Goal: Task Accomplishment & Management: Manage account settings

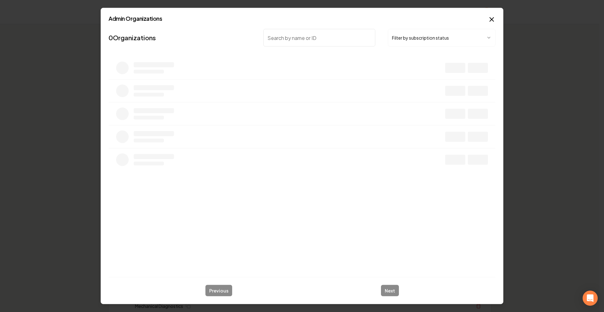
drag, startPoint x: 357, startPoint y: 37, endPoint x: 405, endPoint y: 40, distance: 47.9
click at [358, 37] on input "search" at bounding box center [319, 38] width 112 height 18
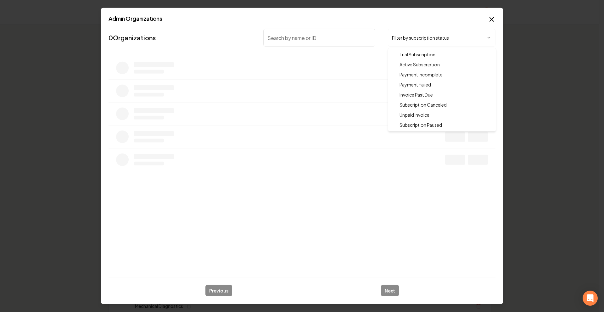
click at [405, 40] on body "Organization Rebolt Site Builder 2512 companies Add New Business Logo Company N…" at bounding box center [300, 156] width 600 height 312
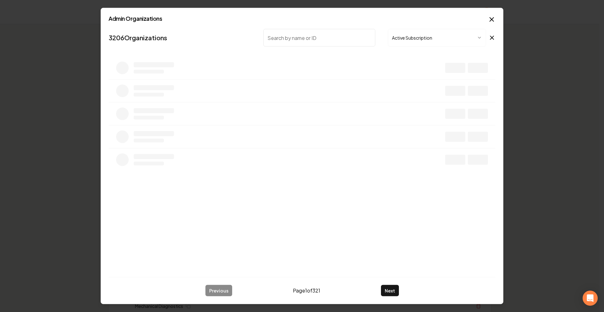
click at [339, 39] on input "search" at bounding box center [319, 38] width 112 height 18
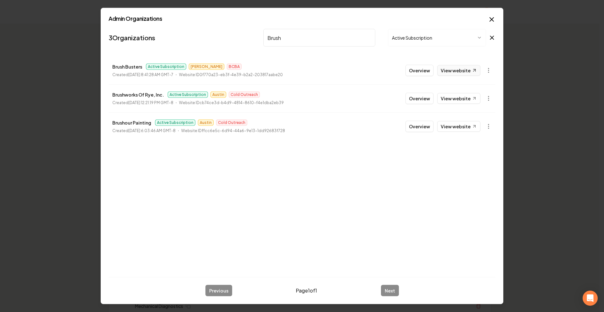
type input "Brush"
click at [466, 74] on link "View website" at bounding box center [459, 70] width 43 height 11
click at [372, 41] on input "Brush" at bounding box center [319, 38] width 112 height 18
click at [370, 38] on input "Brush" at bounding box center [319, 38] width 112 height 18
click at [370, 37] on input "Brush" at bounding box center [319, 38] width 112 height 18
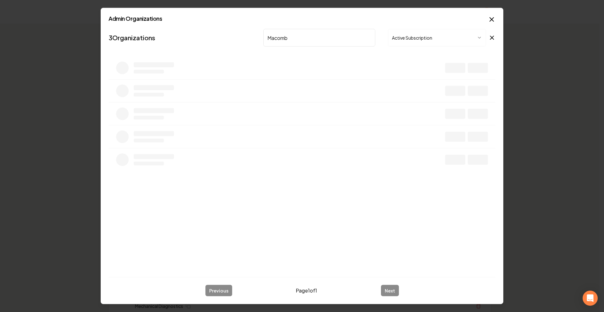
type input "Macomb"
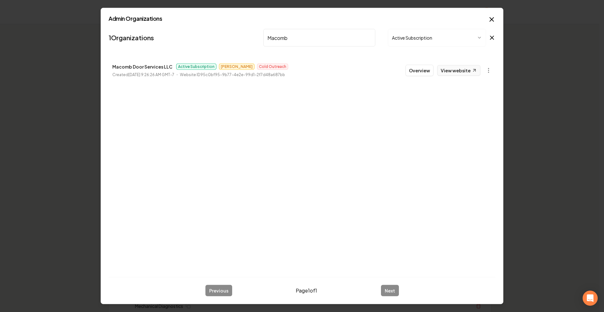
click at [460, 68] on link "View website" at bounding box center [459, 70] width 43 height 11
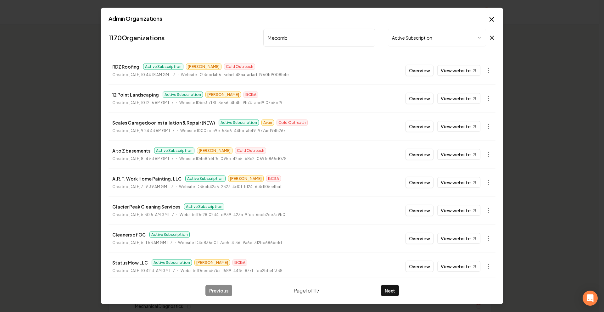
click at [279, 31] on input "Macomb" at bounding box center [319, 38] width 112 height 18
click at [283, 36] on input "Macomb" at bounding box center [319, 38] width 112 height 18
click at [284, 36] on input "Macomb" at bounding box center [319, 38] width 112 height 18
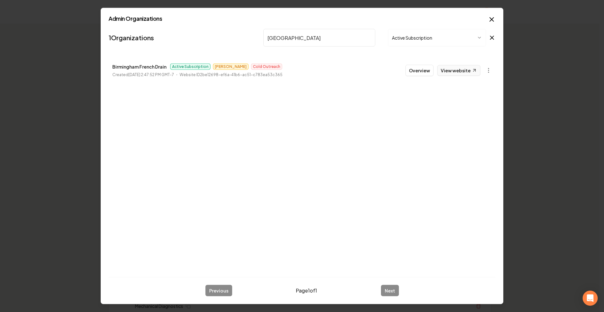
type input "[GEOGRAPHIC_DATA]"
click at [451, 69] on link "View website" at bounding box center [459, 70] width 43 height 11
click at [493, 16] on icon "button" at bounding box center [492, 20] width 8 height 8
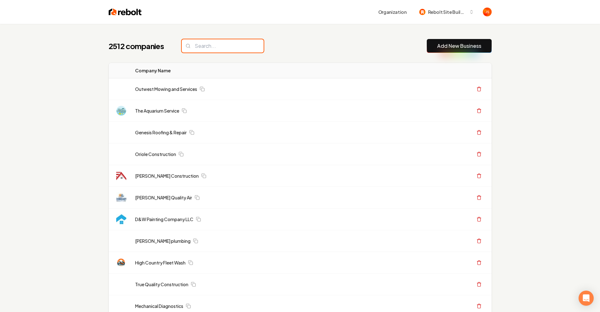
click at [243, 49] on input "search" at bounding box center [223, 45] width 82 height 13
click at [240, 46] on input "search" at bounding box center [223, 45] width 82 height 13
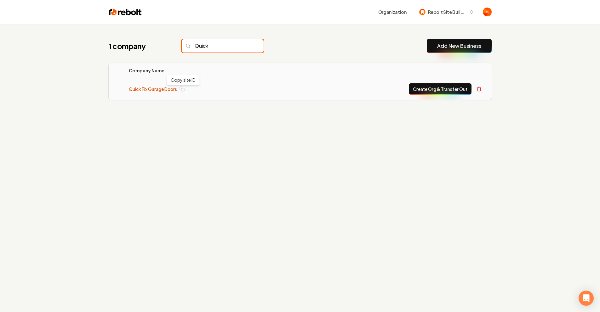
type input "Quick"
click at [153, 91] on link "Quick Fix Garage Doors" at bounding box center [153, 89] width 48 height 6
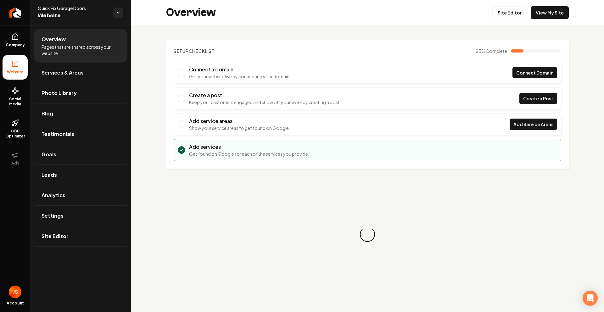
click at [555, 20] on div "Overview Site Editor View My Site" at bounding box center [367, 12] width 473 height 25
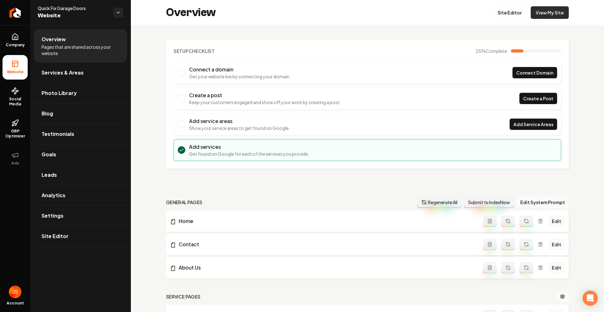
click at [555, 18] on link "View My Site" at bounding box center [550, 12] width 38 height 13
click at [499, 18] on link "Site Editor" at bounding box center [510, 12] width 35 height 13
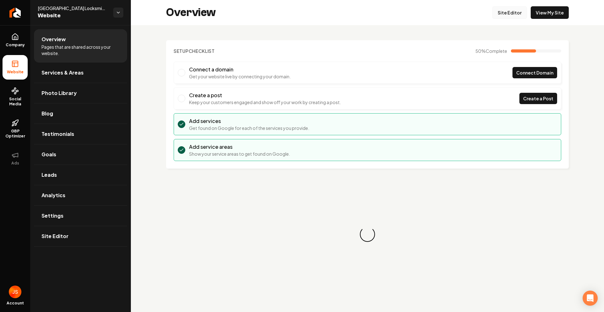
click at [518, 17] on link "Site Editor" at bounding box center [510, 12] width 35 height 13
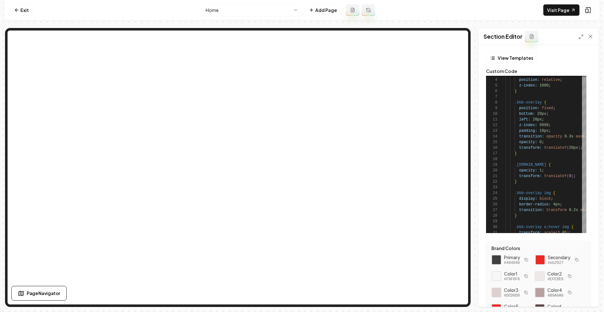
scroll to position [12, 0]
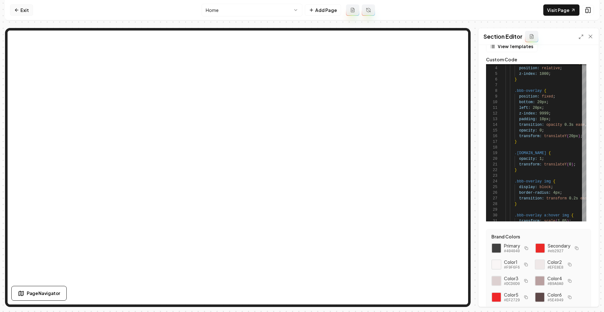
click at [11, 9] on link "Exit" at bounding box center [21, 9] width 23 height 11
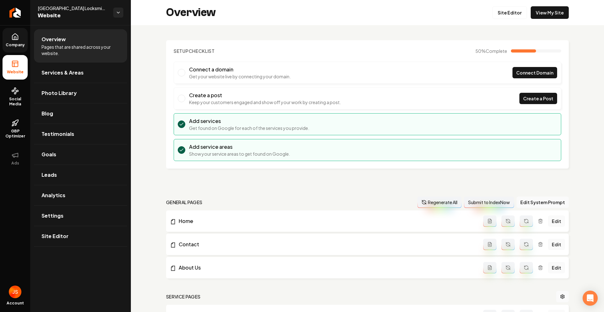
click at [14, 35] on icon at bounding box center [15, 37] width 8 height 8
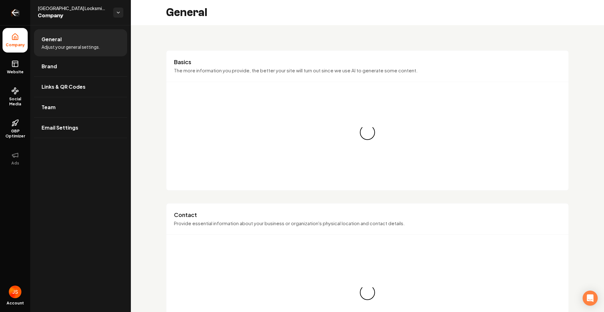
click at [16, 14] on icon "Return to dashboard" at bounding box center [15, 13] width 10 height 10
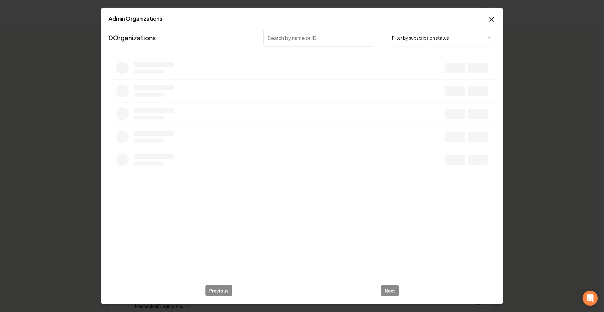
click at [401, 34] on button "Filter by subscription status" at bounding box center [442, 38] width 108 height 18
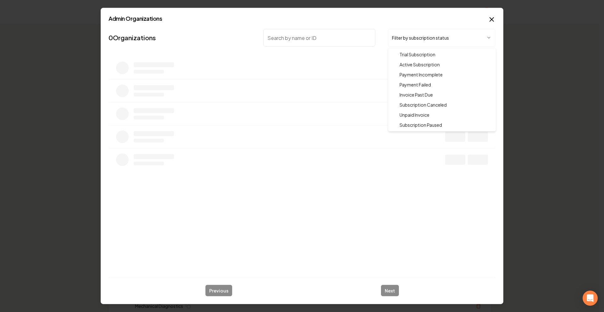
click at [335, 40] on div at bounding box center [302, 156] width 604 height 312
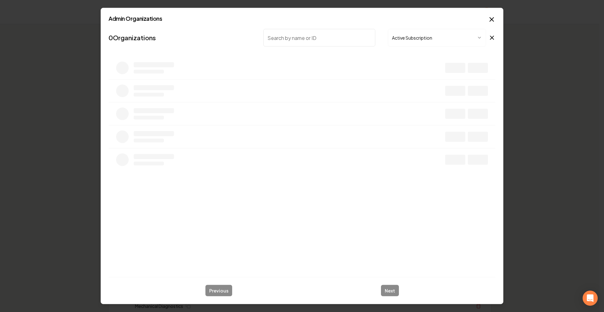
click at [336, 42] on input "search" at bounding box center [319, 38] width 112 height 18
click at [328, 38] on input "search" at bounding box center [319, 38] width 112 height 18
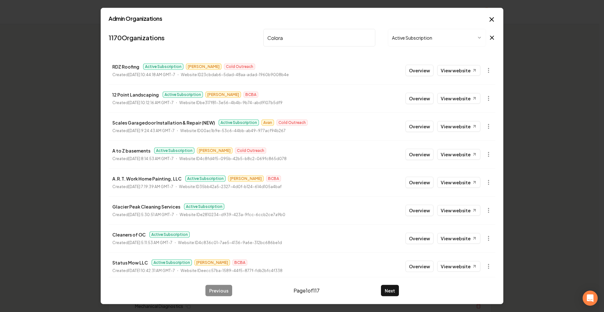
type input "Colorado"
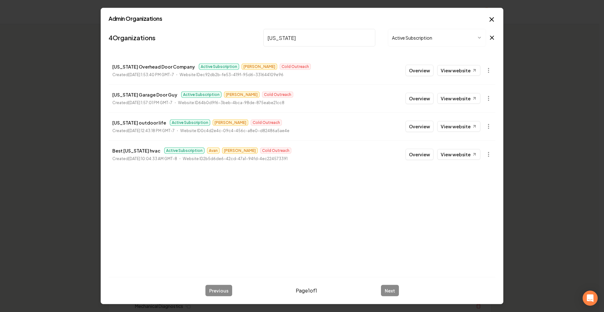
click at [370, 37] on input "Colorado" at bounding box center [319, 38] width 112 height 18
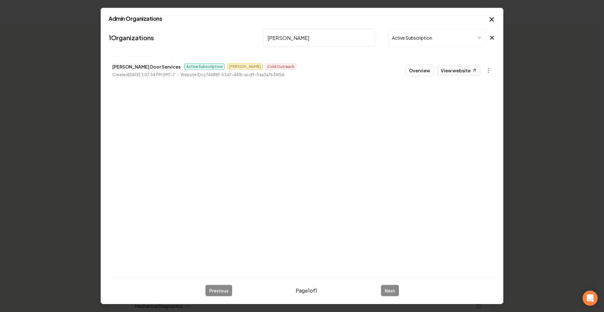
type input "Cesar"
click at [456, 69] on link "View website" at bounding box center [459, 70] width 43 height 11
click at [434, 70] on button "Overview" at bounding box center [420, 70] width 28 height 11
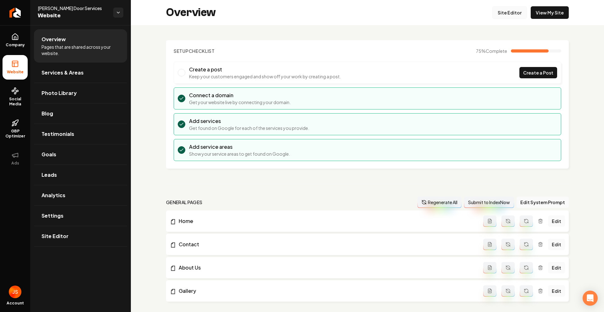
click at [501, 13] on link "Site Editor" at bounding box center [510, 12] width 35 height 13
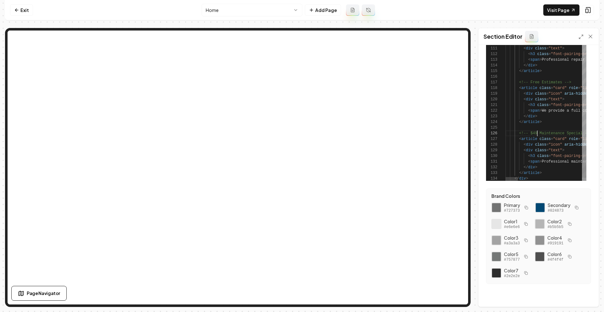
scroll to position [52, 0]
click at [585, 297] on button "Save" at bounding box center [584, 296] width 19 height 11
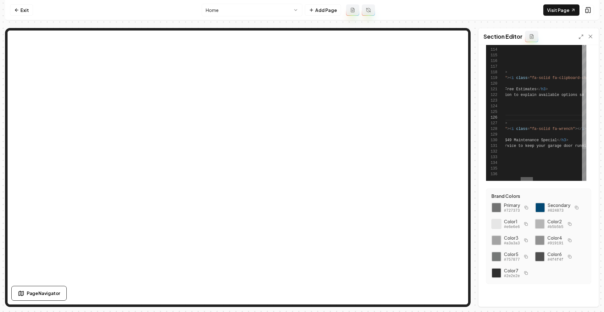
click at [530, 177] on div at bounding box center [527, 179] width 12 height 4
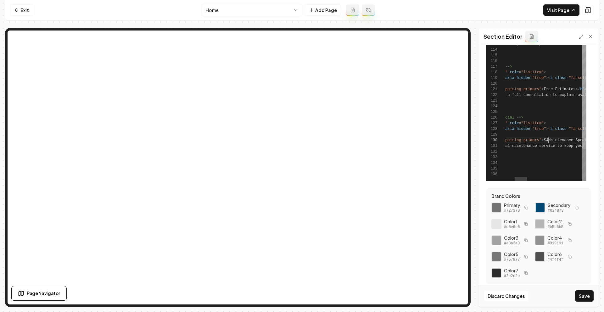
scroll to position [51, 100]
type textarea "**********"
click at [581, 297] on button "Save" at bounding box center [584, 296] width 19 height 11
click at [26, 14] on link "Exit" at bounding box center [21, 9] width 23 height 11
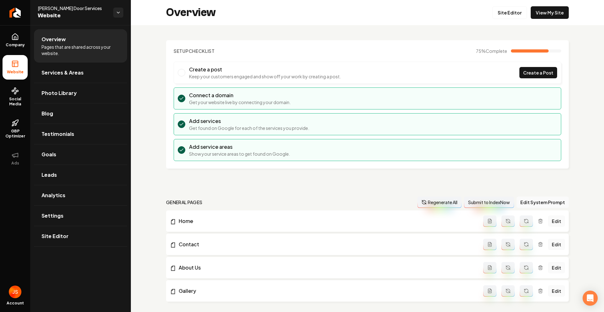
click at [8, 26] on ul "Company Website Social Media GBP Optimizer Ads" at bounding box center [15, 99] width 30 height 148
click at [14, 18] on link "Return to dashboard" at bounding box center [15, 12] width 30 height 25
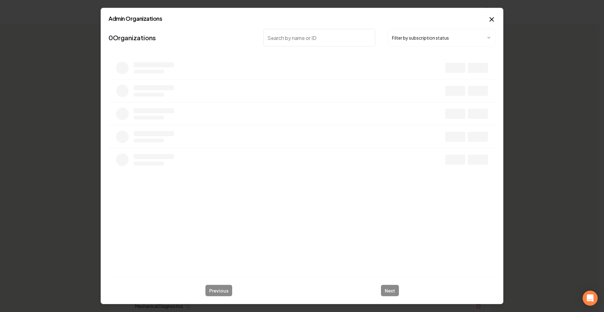
click at [388, 38] on div "Filter by subscription status" at bounding box center [379, 38] width 232 height 18
click at [404, 45] on button "Filter by subscription status" at bounding box center [442, 38] width 108 height 18
click at [327, 31] on input "search" at bounding box center [319, 38] width 112 height 18
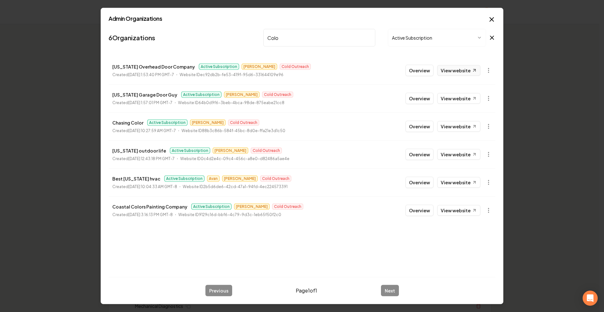
type input "Colo"
click at [461, 70] on link "View website" at bounding box center [459, 70] width 43 height 11
